Goal: Find specific page/section: Find specific page/section

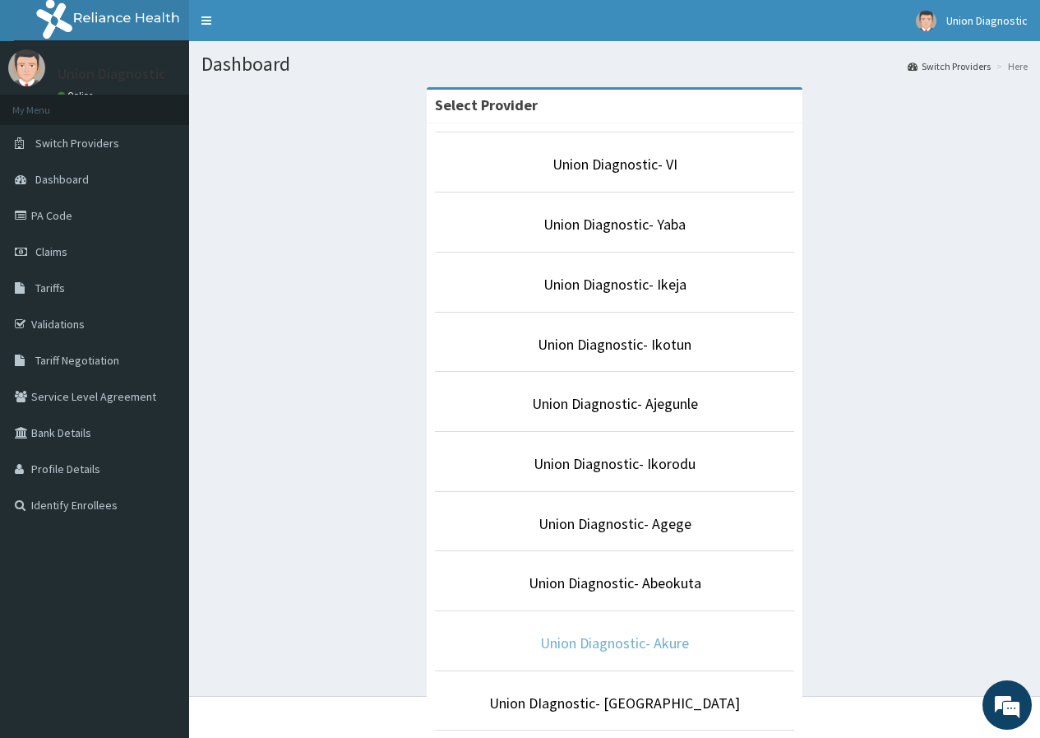
click at [671, 647] on link "Union Diagnostic- Akure" at bounding box center [614, 642] width 149 height 19
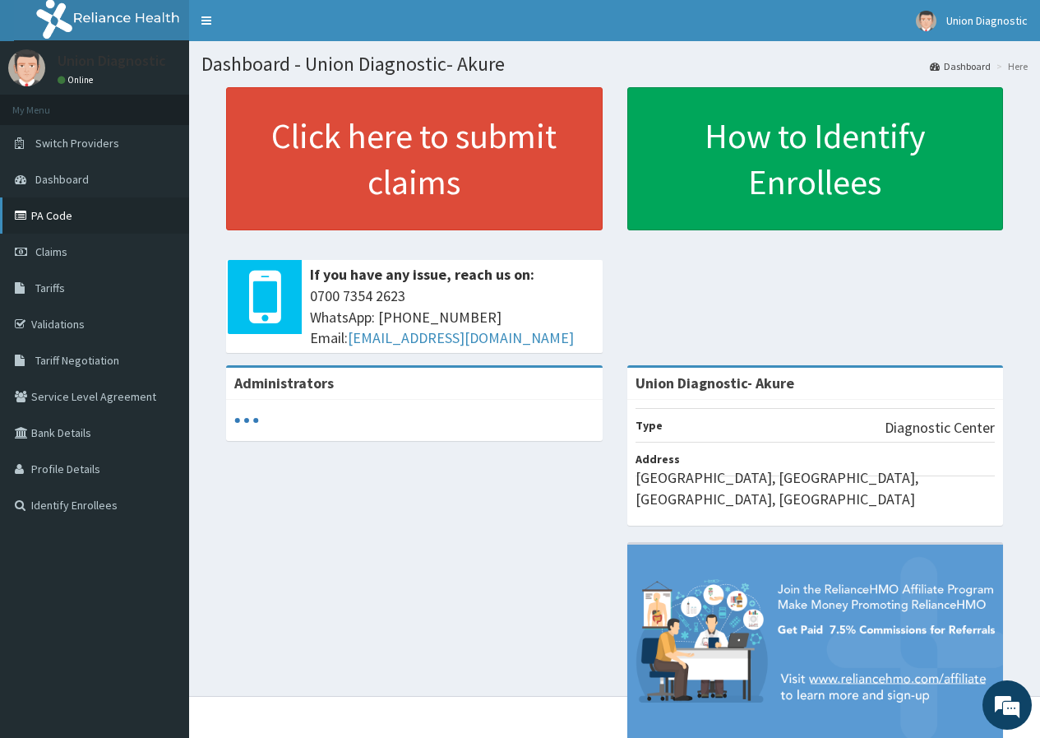
click at [67, 220] on link "PA Code" at bounding box center [94, 215] width 189 height 36
